Goal: Task Accomplishment & Management: Manage account settings

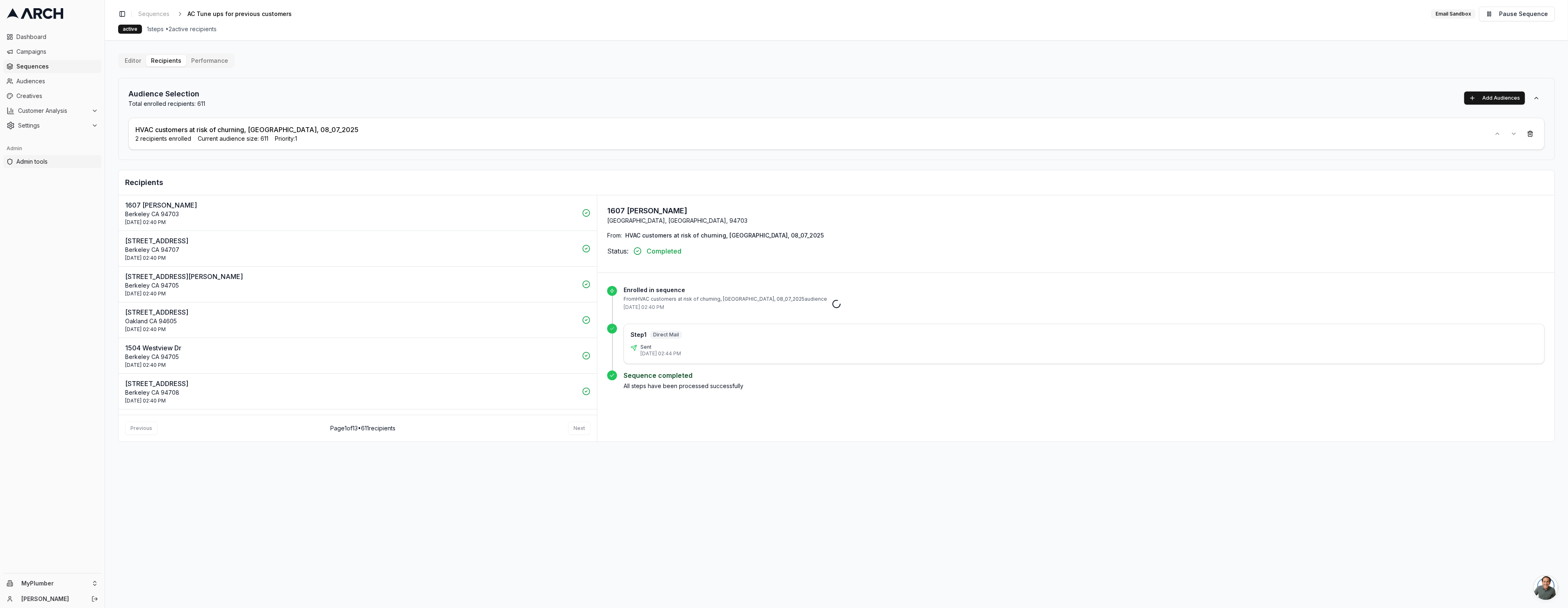
click at [40, 167] on link "Admin tools" at bounding box center [52, 162] width 98 height 13
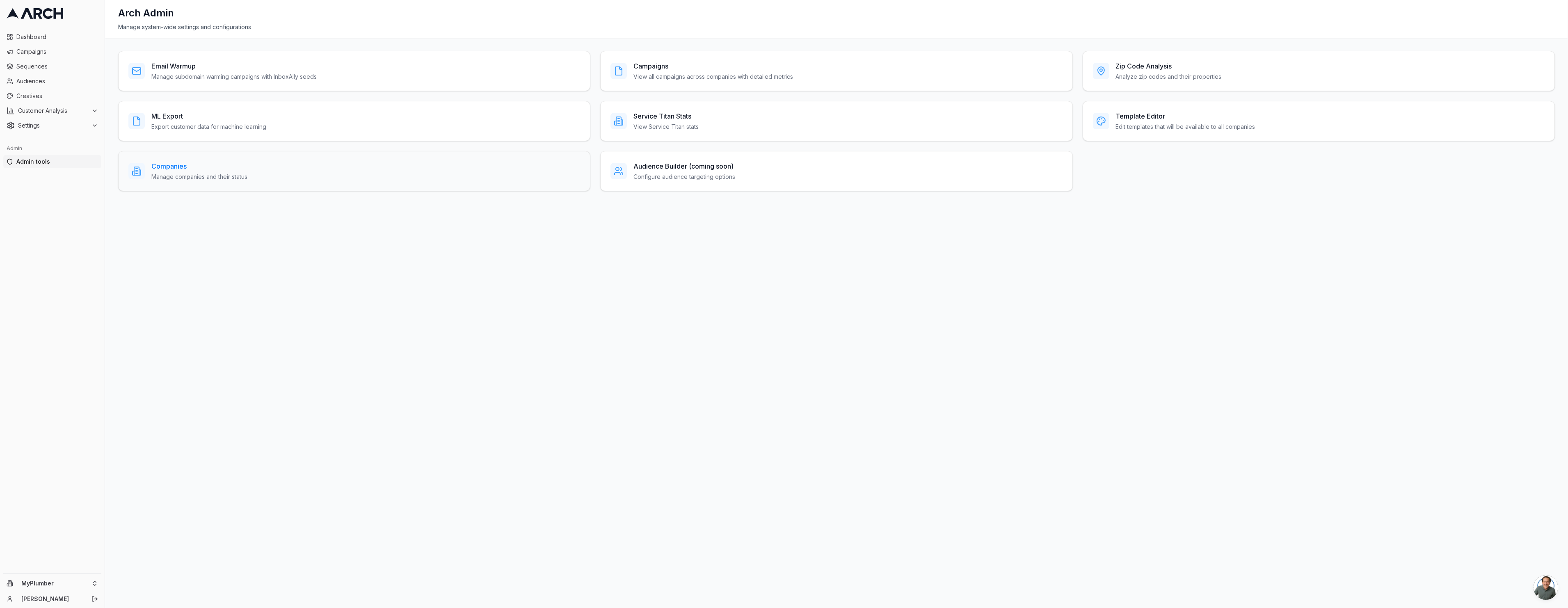
click at [178, 164] on h3 "Companies" at bounding box center [200, 166] width 96 height 10
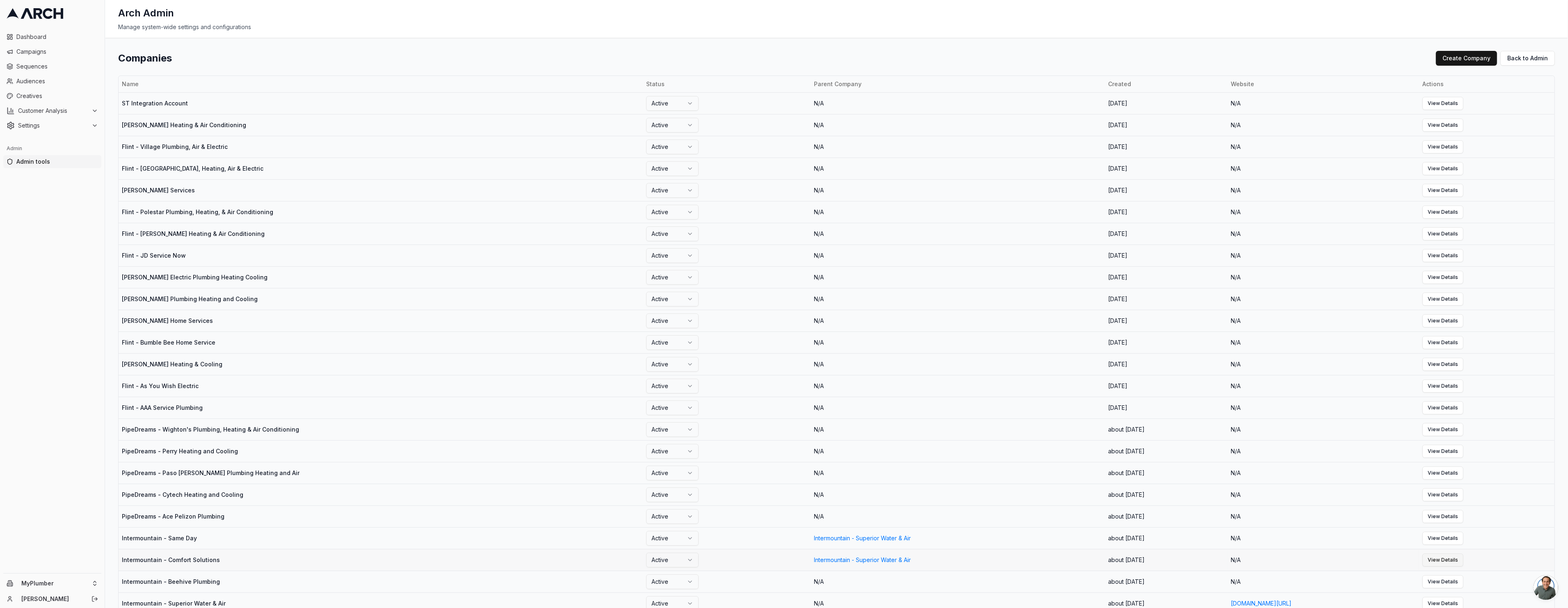
click at [1463, 558] on link "View Details" at bounding box center [1443, 560] width 41 height 13
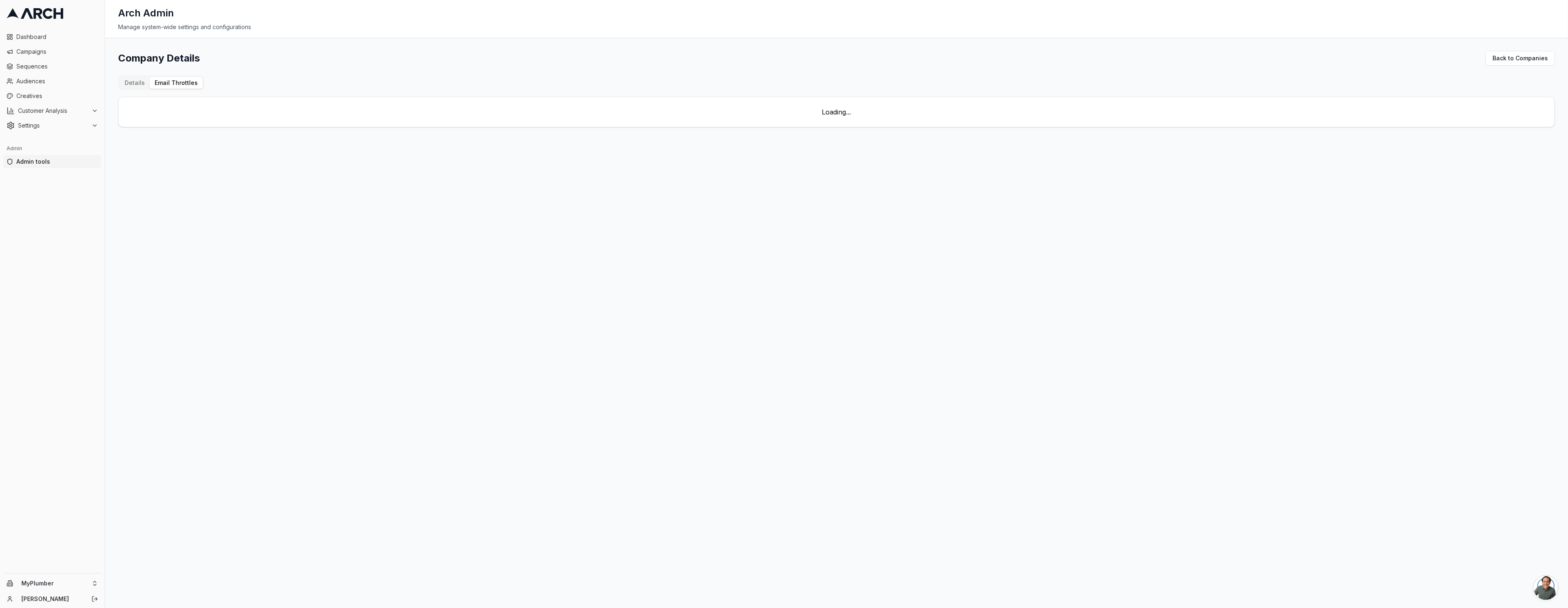
click at [168, 82] on button "Email Throttles" at bounding box center [176, 83] width 53 height 12
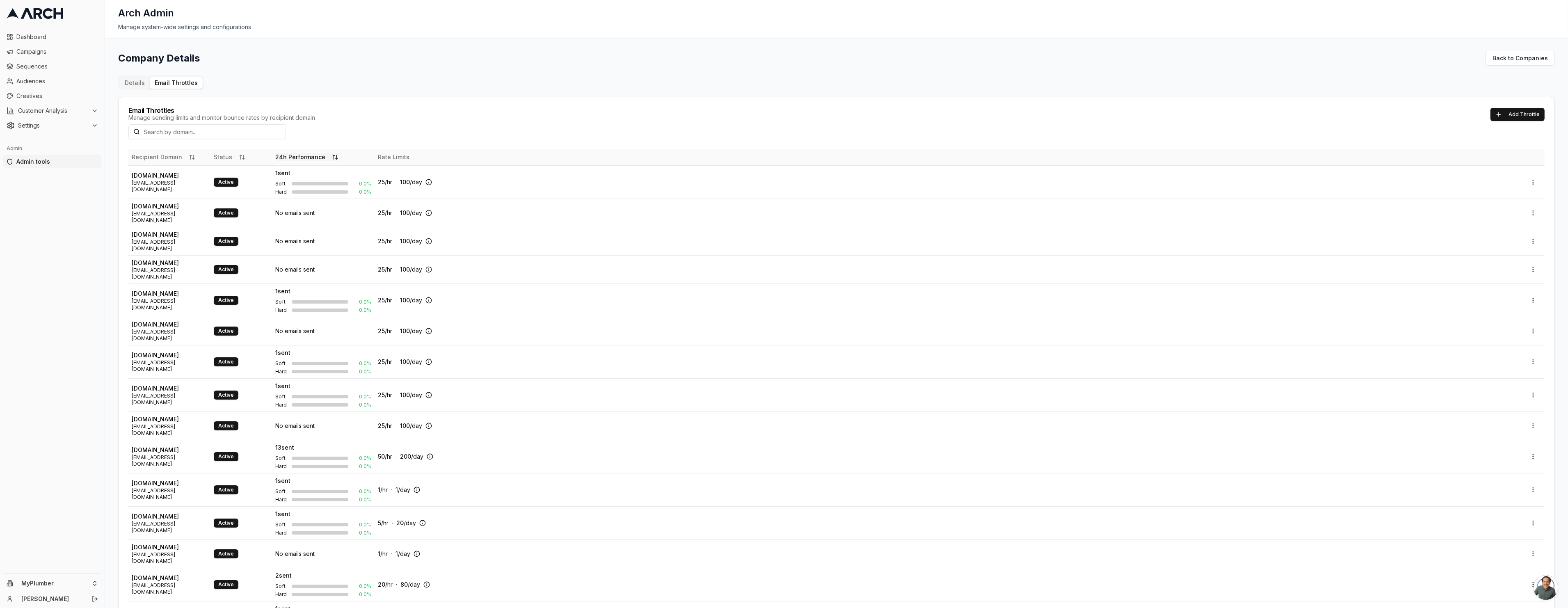
click at [304, 158] on button "24h Performance" at bounding box center [307, 156] width 63 height 8
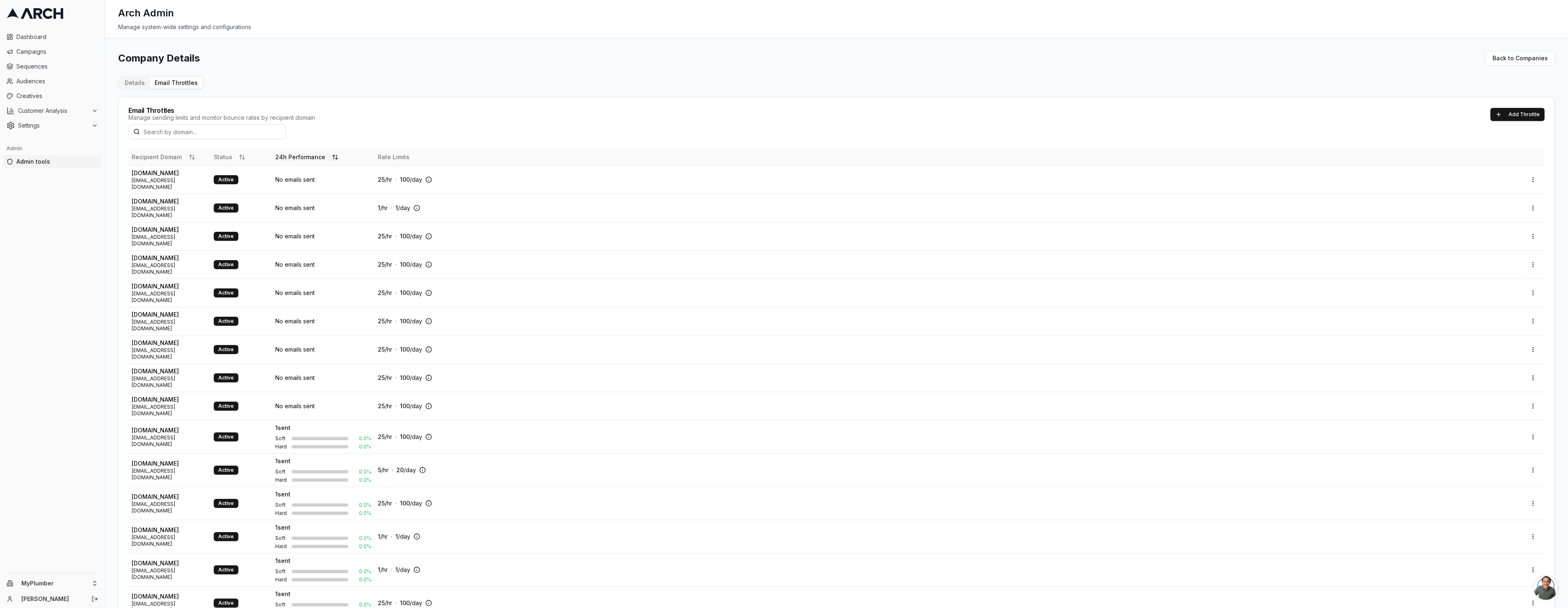
click at [304, 158] on button "24h Performance" at bounding box center [307, 156] width 63 height 8
